Goal: Task Accomplishment & Management: Manage account settings

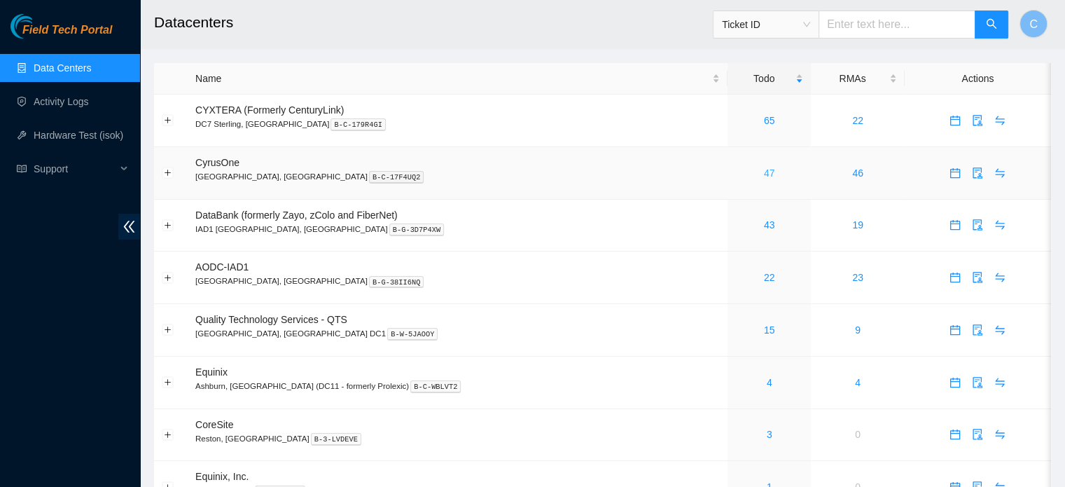
click at [764, 172] on link "47" at bounding box center [769, 172] width 11 height 11
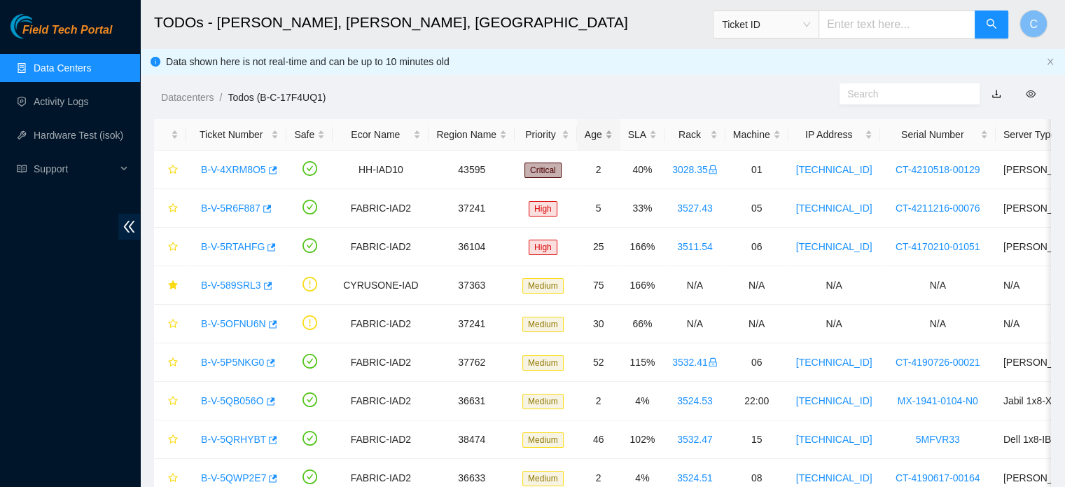
click at [598, 141] on div "Age" at bounding box center [599, 134] width 28 height 15
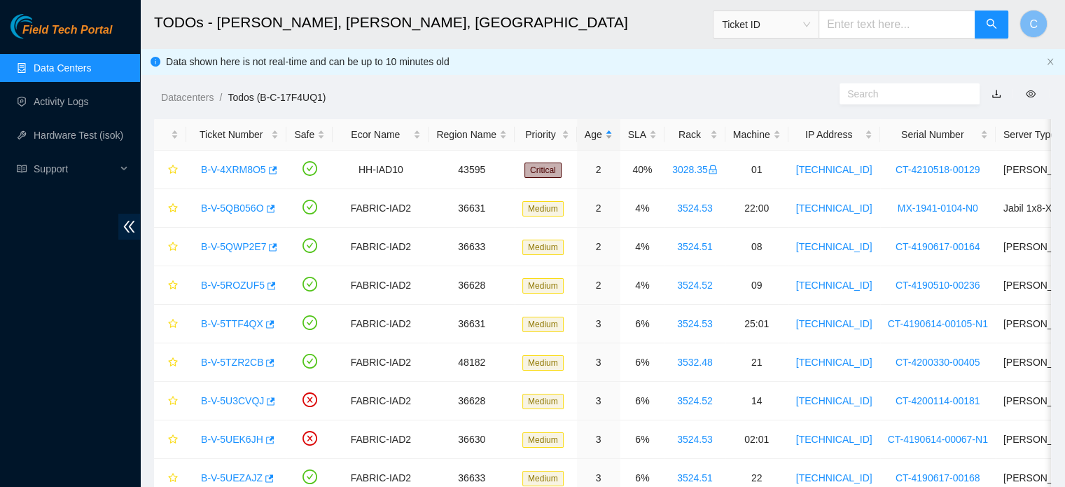
click at [597, 141] on div "Age" at bounding box center [599, 134] width 28 height 15
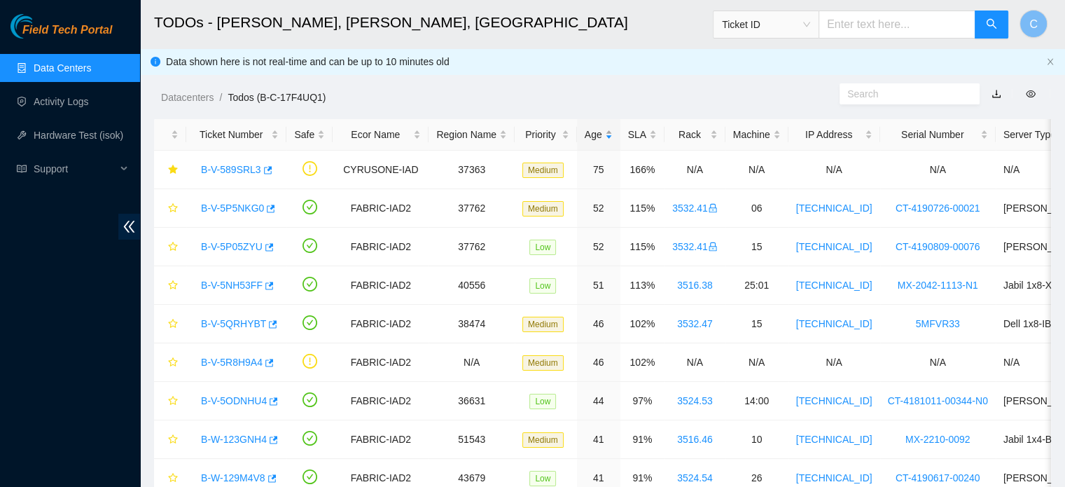
click at [597, 141] on div "Age" at bounding box center [599, 134] width 28 height 15
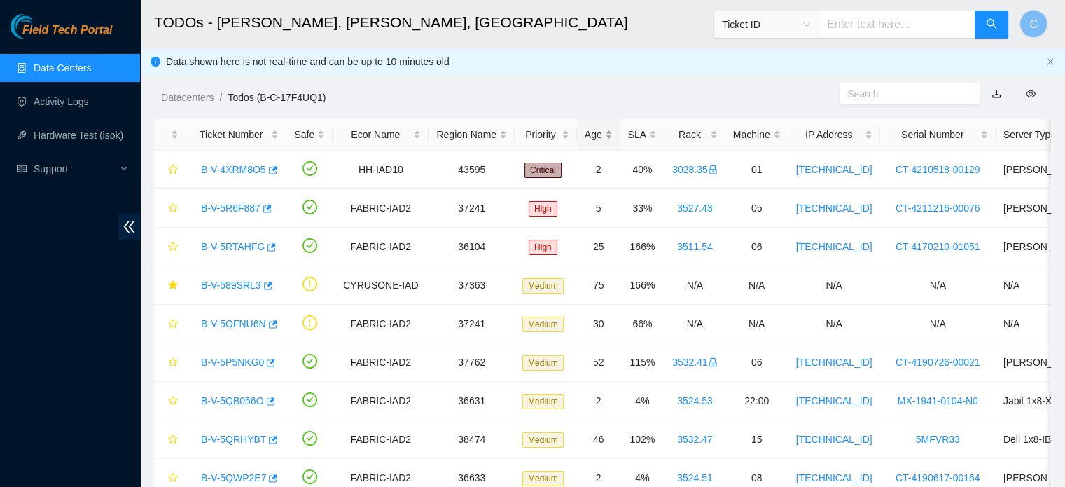
click at [588, 127] on div "Age" at bounding box center [599, 134] width 28 height 15
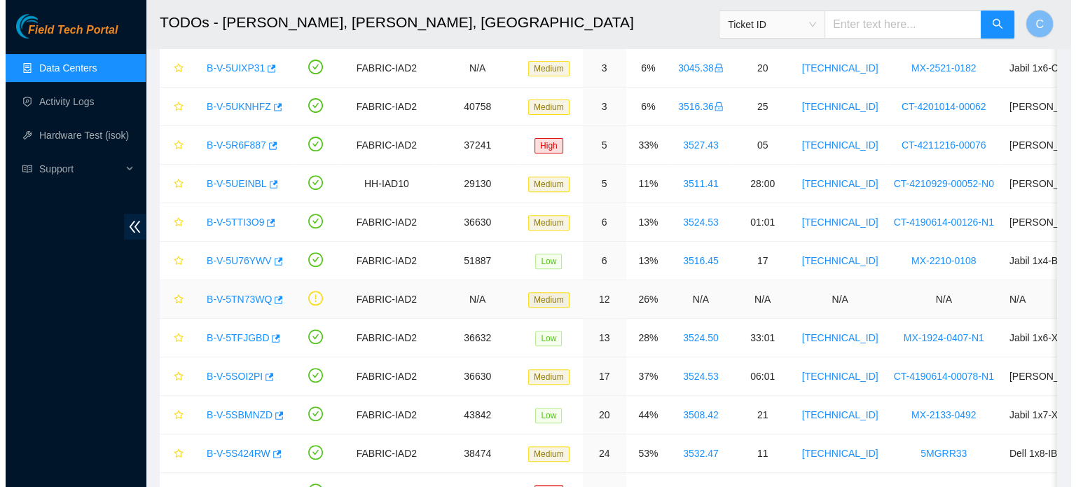
scroll to position [526, 0]
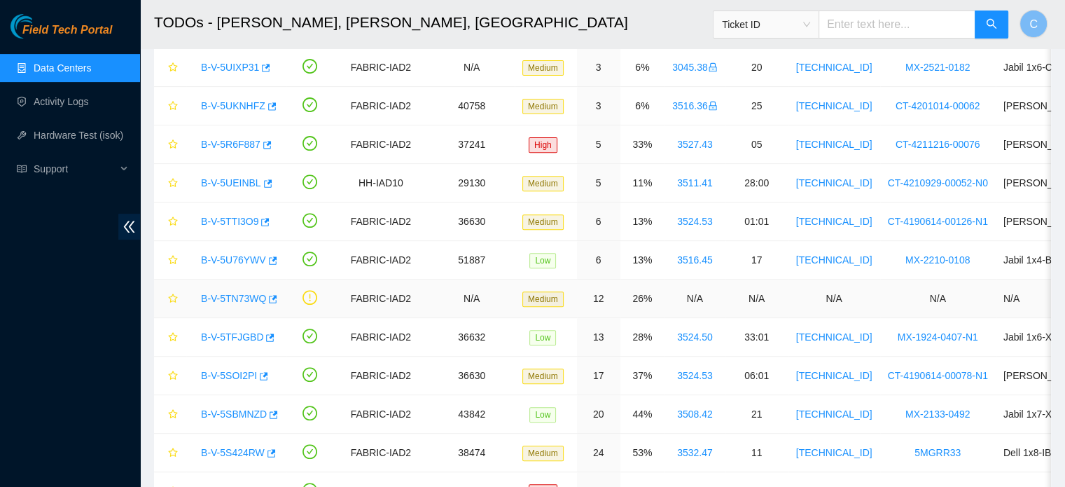
click at [235, 293] on link "B-V-5TN73WQ" at bounding box center [233, 298] width 65 height 11
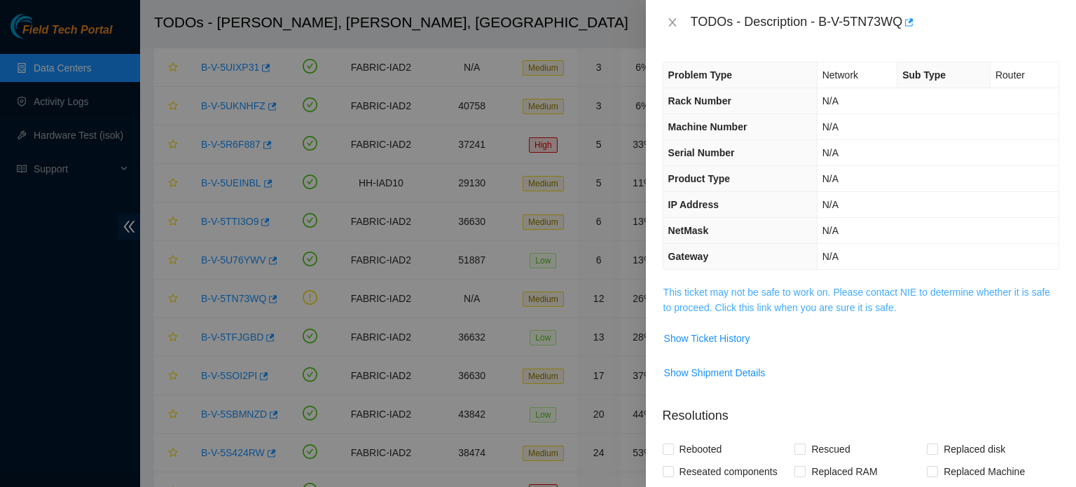
click at [759, 292] on link "This ticket may not be safe to work on. Please contact NIE to determine whether…" at bounding box center [856, 299] width 387 height 27
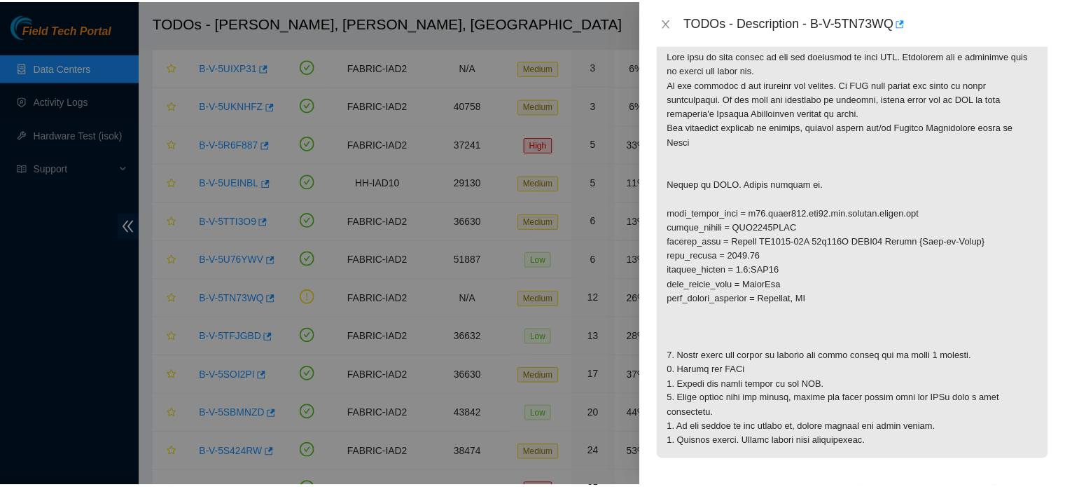
scroll to position [249, 0]
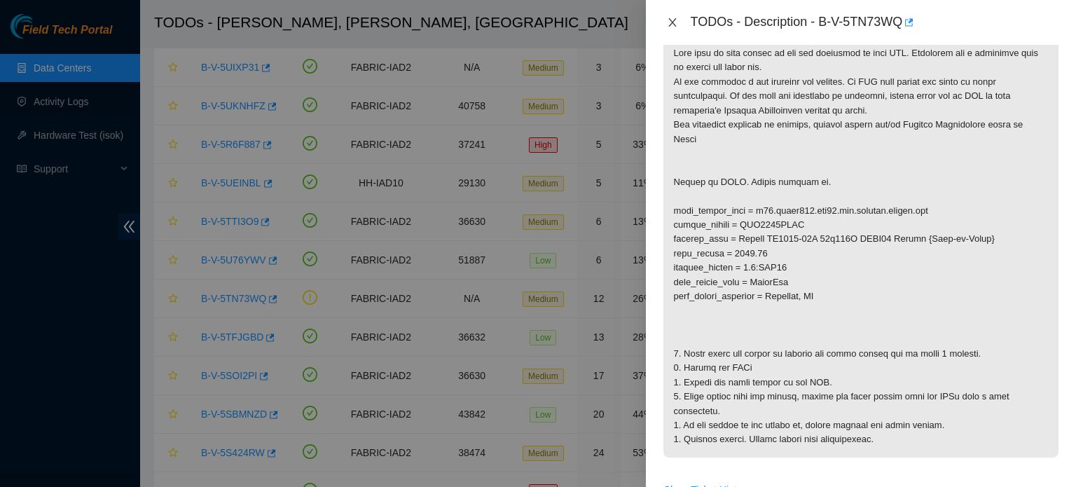
click at [671, 19] on icon "close" at bounding box center [672, 22] width 11 height 11
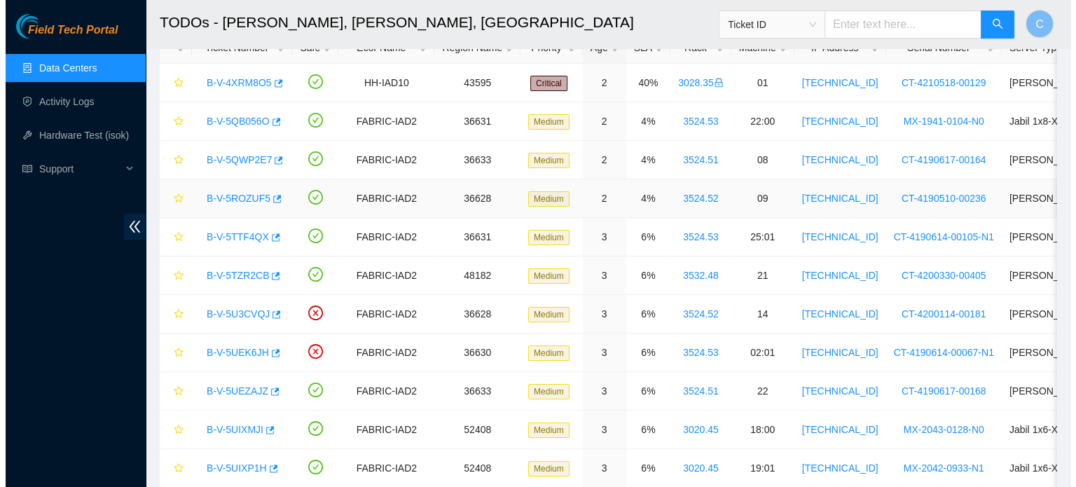
scroll to position [0, 0]
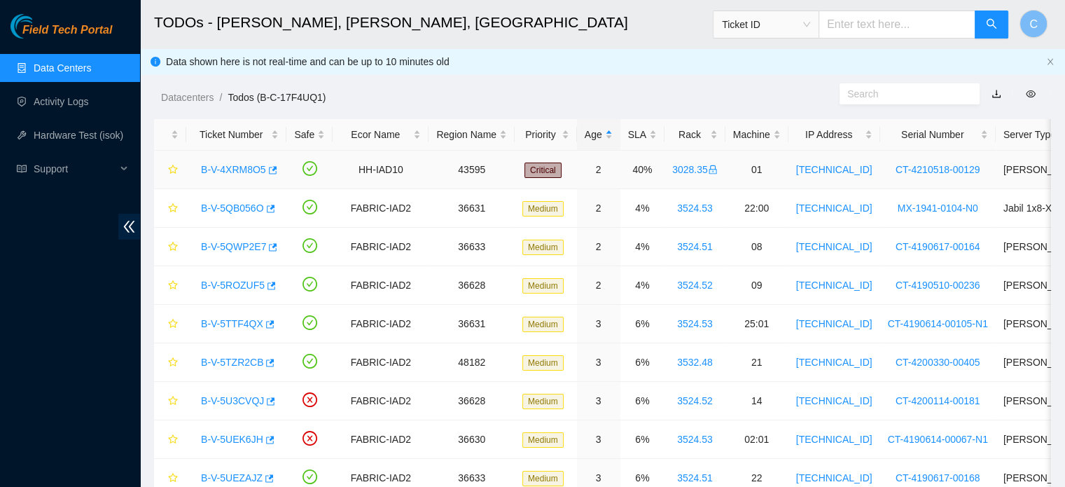
click at [224, 169] on link "B-V-4XRM8O5" at bounding box center [233, 169] width 65 height 11
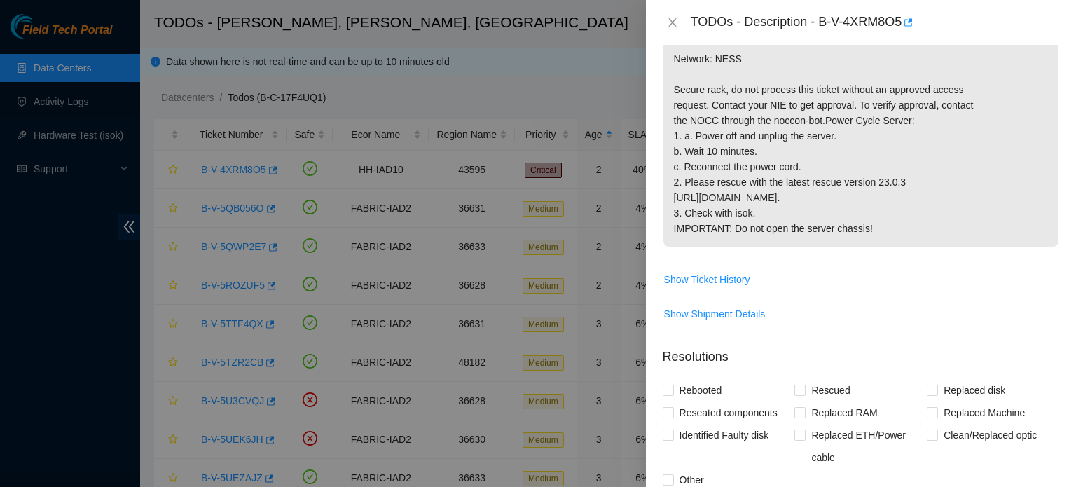
scroll to position [373, 0]
click at [716, 286] on span "Show Ticket History" at bounding box center [707, 278] width 86 height 15
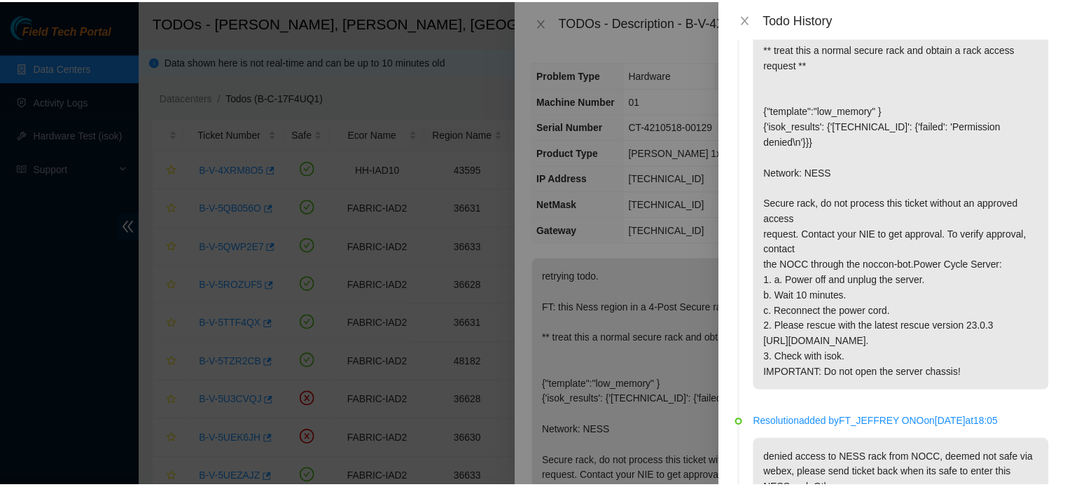
scroll to position [0, 0]
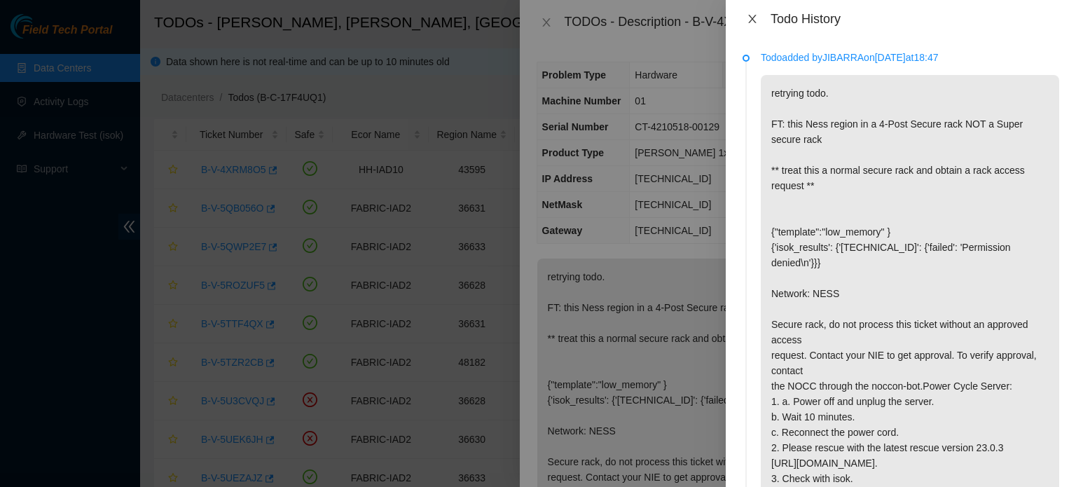
click at [752, 17] on icon "close" at bounding box center [752, 18] width 11 height 11
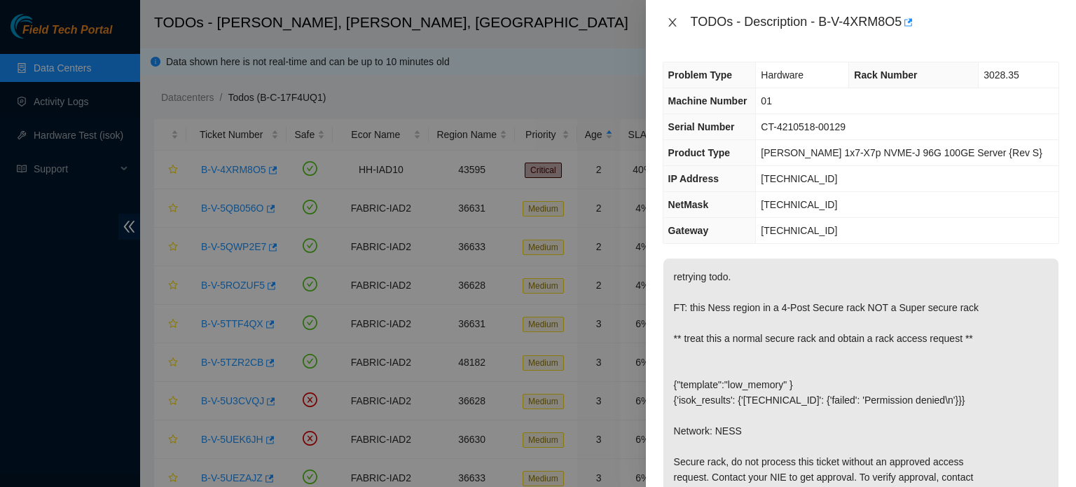
click at [676, 18] on icon "close" at bounding box center [672, 22] width 11 height 11
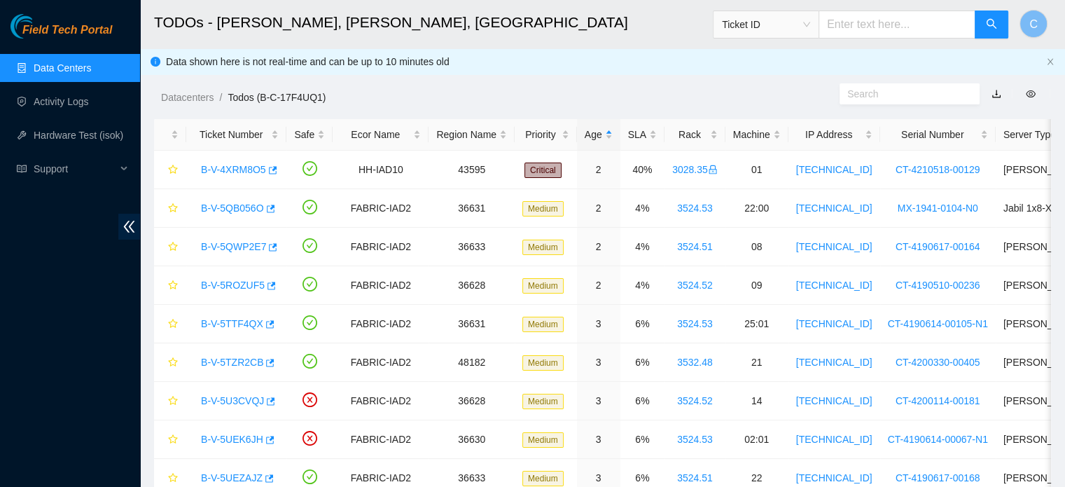
click at [91, 74] on link "Data Centers" at bounding box center [62, 67] width 57 height 11
